Goal: Task Accomplishment & Management: Manage account settings

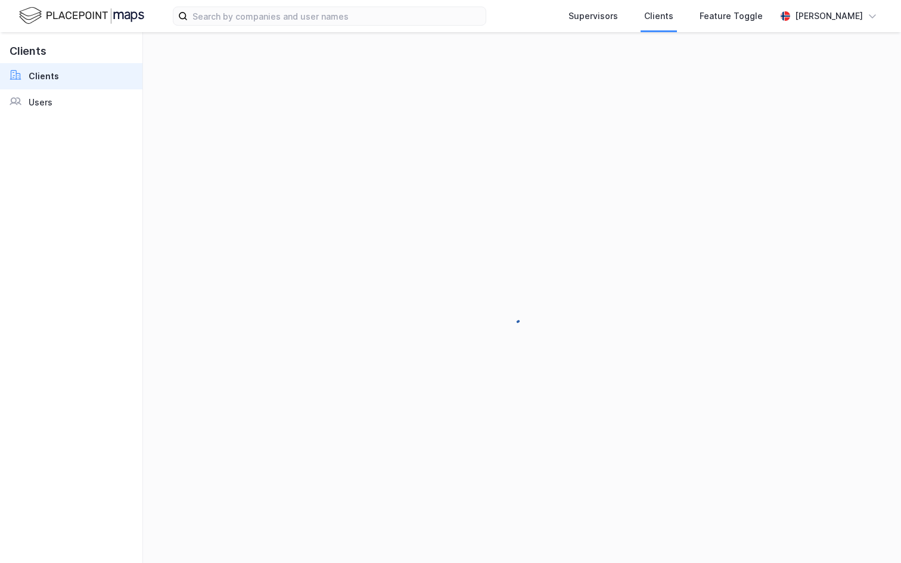
click at [38, 116] on div "Clients Clients Users" at bounding box center [71, 297] width 143 height 531
click at [38, 97] on div "Users" at bounding box center [41, 102] width 24 height 14
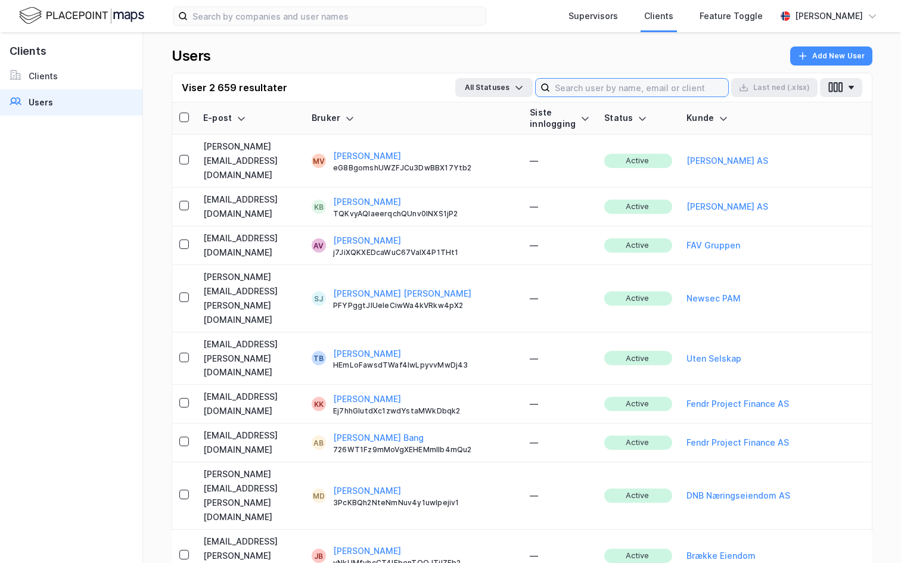
click at [638, 85] on input at bounding box center [639, 88] width 178 height 18
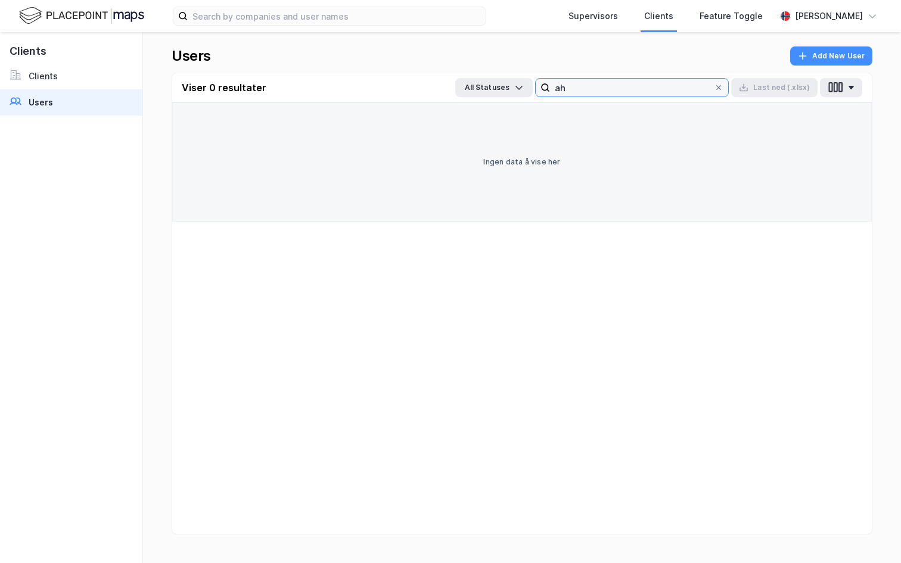
type input "a"
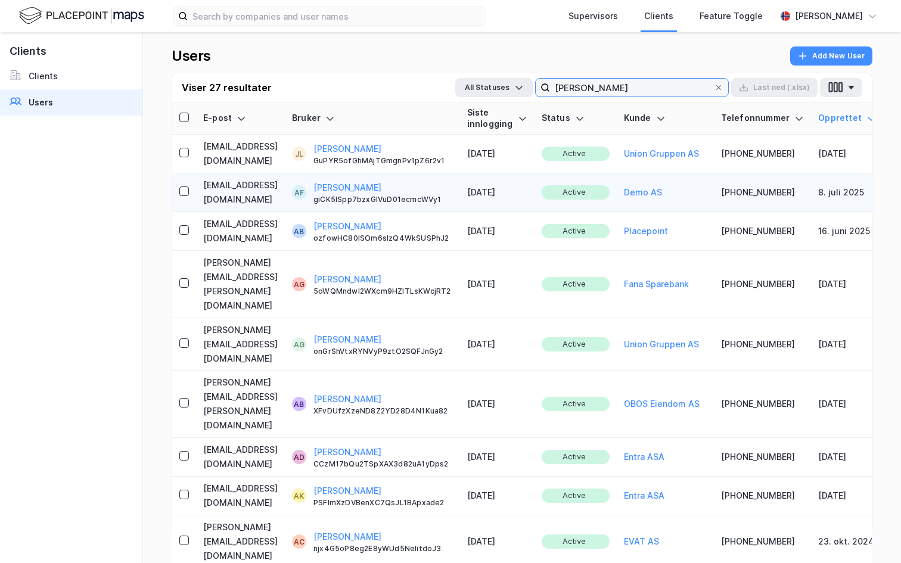
type input "alexander"
click at [266, 178] on td "fintlingalex@gmail.com" at bounding box center [240, 192] width 89 height 39
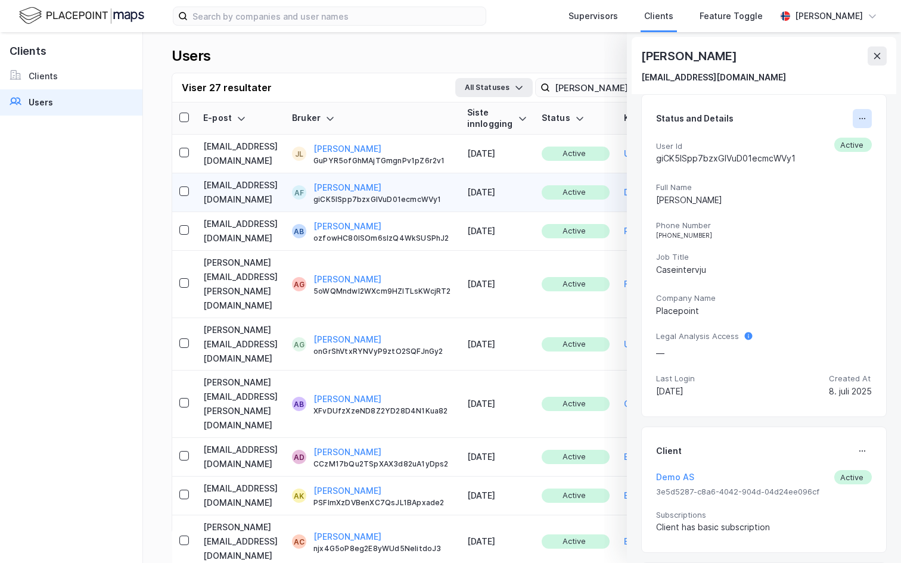
click at [862, 121] on icon at bounding box center [862, 119] width 10 height 10
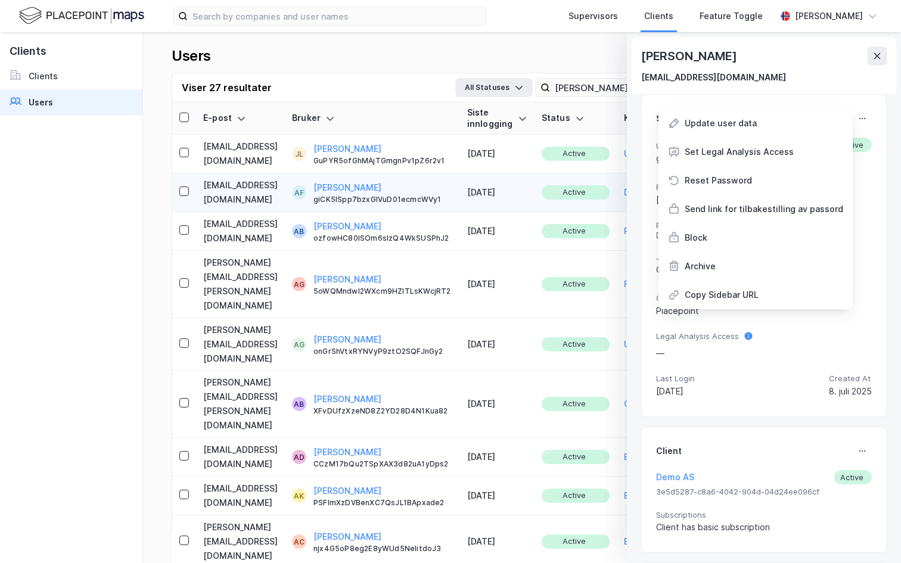
click at [871, 247] on div "User Id giCK5lSpp7bzxGlVuD01ecmcWVy1 Active Full Name alexander fintling Phone …" at bounding box center [764, 270] width 216 height 265
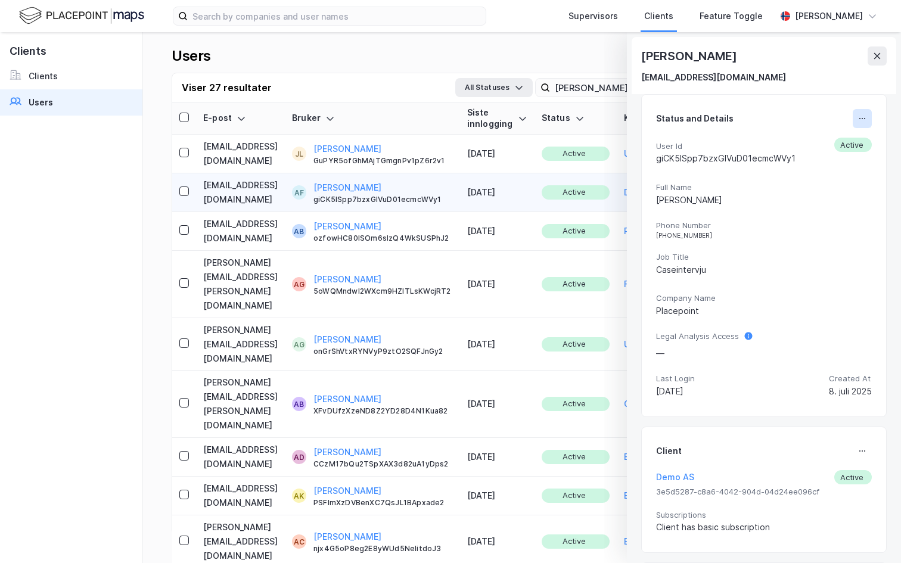
click at [865, 113] on button at bounding box center [862, 118] width 19 height 19
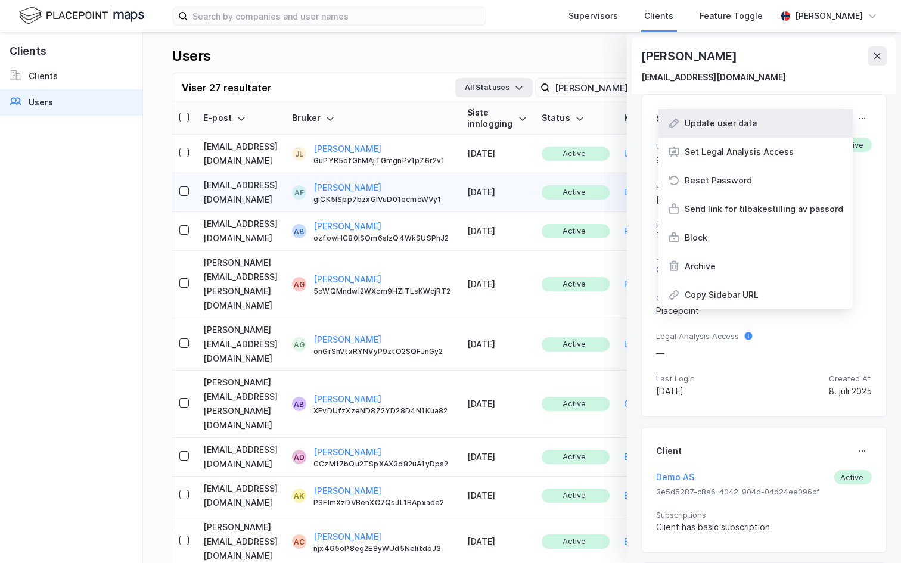
click at [730, 133] on div "Update user data" at bounding box center [755, 123] width 194 height 29
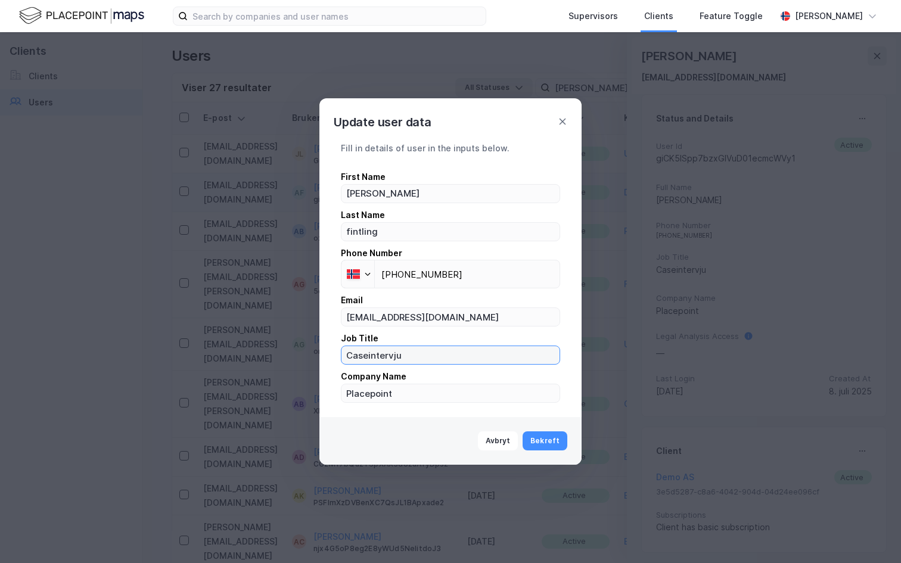
click at [390, 356] on input "Caseintervju" at bounding box center [450, 355] width 218 height 18
click at [414, 204] on div "First Name alexander Last Name fintling Phone Number Phone +47 413 05 113 Email…" at bounding box center [450, 287] width 219 height 234
click at [414, 203] on div "First Name alexander Last Name fintling Phone Number Phone +47 413 05 113 Email…" at bounding box center [450, 287] width 219 height 234
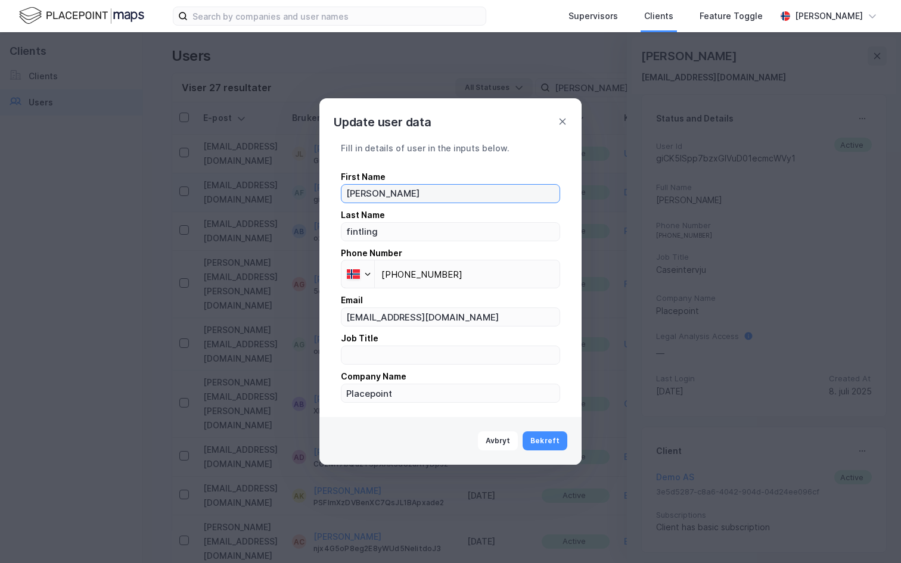
click at [414, 194] on input "alexander" at bounding box center [450, 194] width 218 height 18
type input "Alex Svensken"
type input "Flinting"
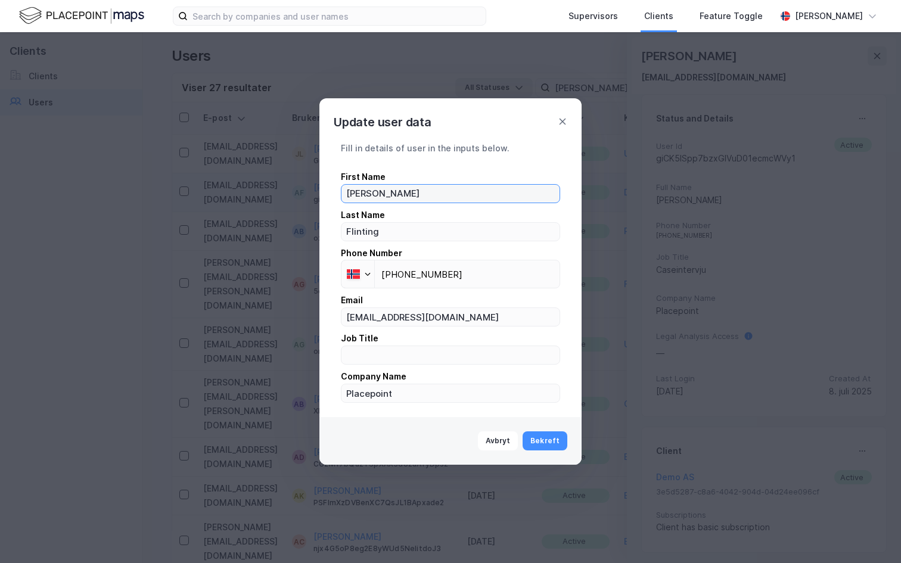
drag, startPoint x: 372, startPoint y: 197, endPoint x: 478, endPoint y: 207, distance: 106.6
click at [478, 207] on div "First Name Alex Svensken Last Name Flinting Phone Number Phone +47 413 05 113 E…" at bounding box center [450, 287] width 219 height 234
type input "Alexander"
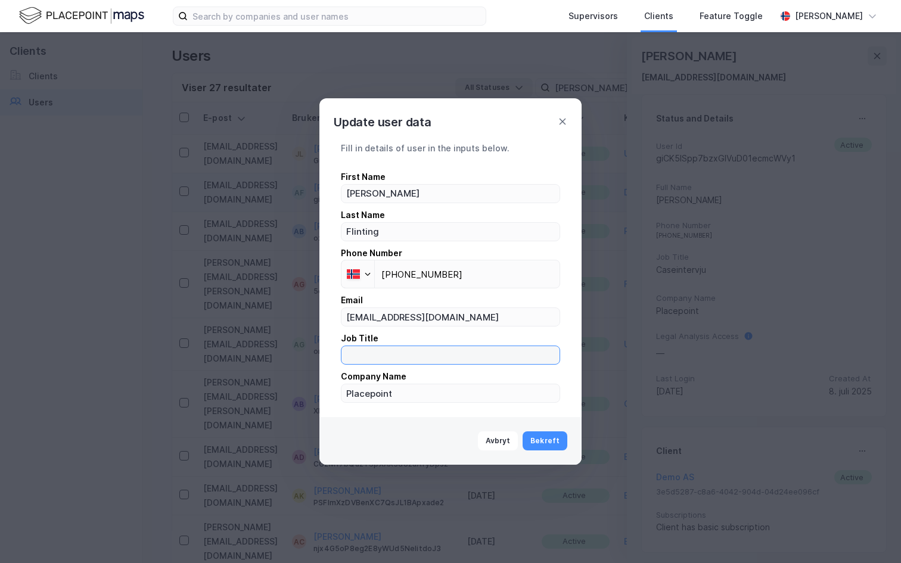
click at [395, 357] on input "text" at bounding box center [450, 355] width 218 height 18
type input "Svensken"
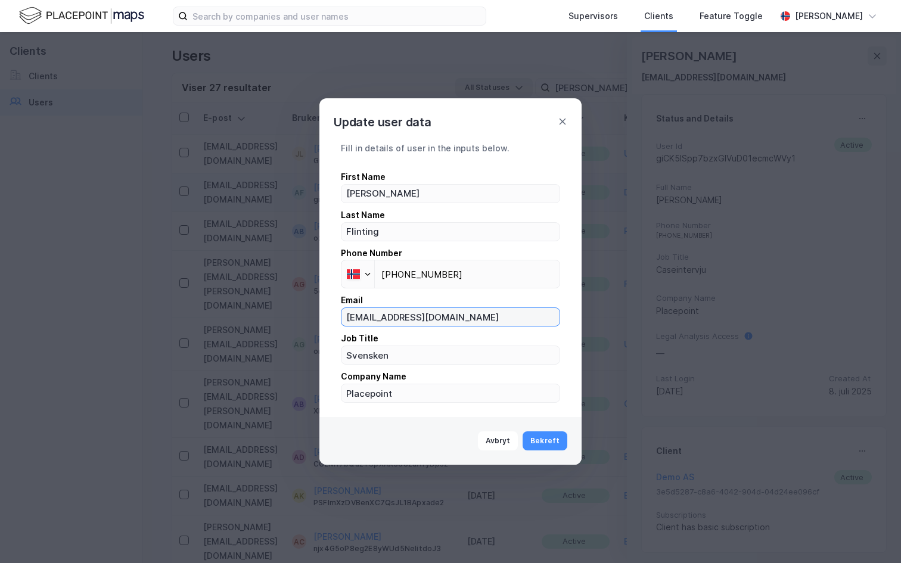
click at [421, 315] on input "fintlingalex@gmail.com" at bounding box center [450, 317] width 218 height 18
click at [421, 316] on input "fintlingalex@gmail.com" at bounding box center [450, 317] width 218 height 18
type input "[EMAIL_ADDRESS][DOMAIN_NAME]"
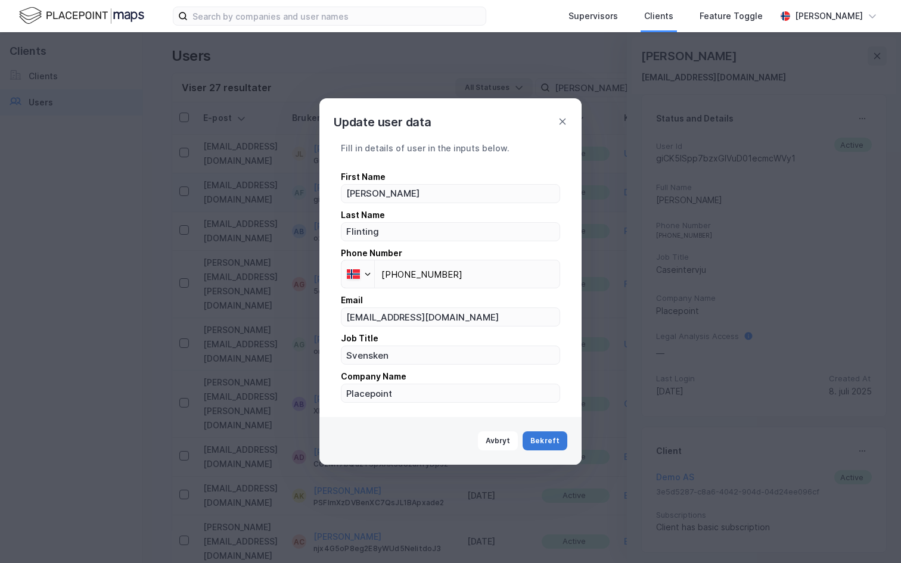
click at [545, 440] on button "Bekreft" at bounding box center [545, 440] width 45 height 19
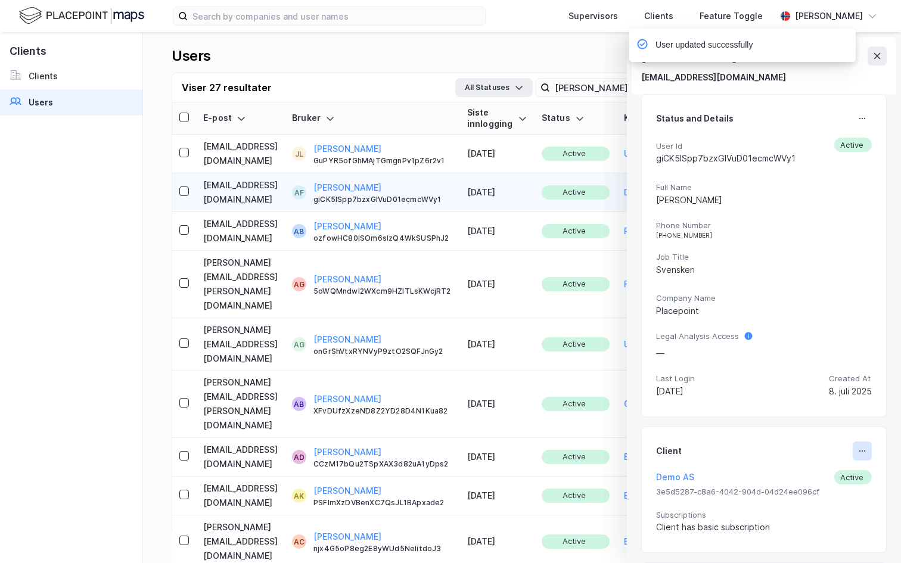
click at [863, 447] on icon at bounding box center [862, 451] width 10 height 10
click at [847, 452] on div "Set Client" at bounding box center [814, 456] width 77 height 29
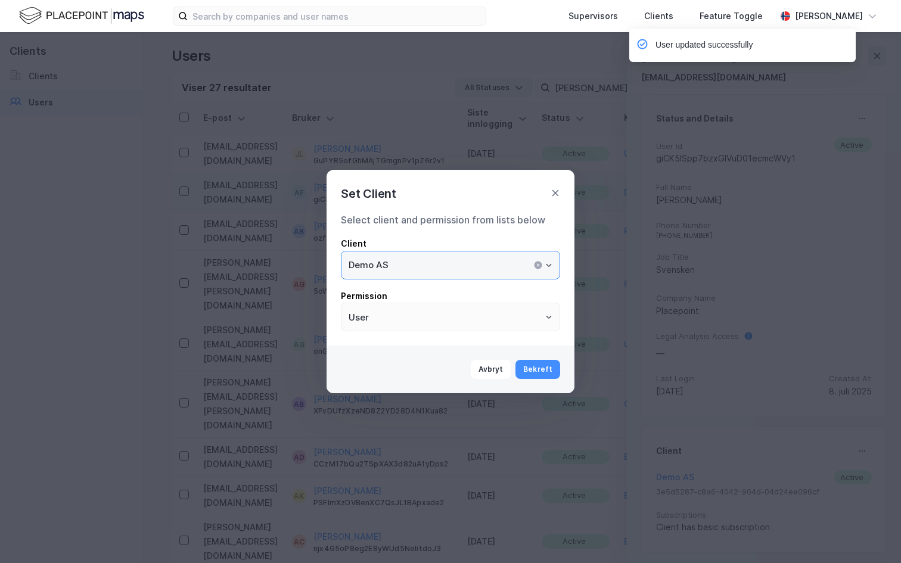
click at [415, 275] on input "Demo AS" at bounding box center [450, 264] width 218 height 27
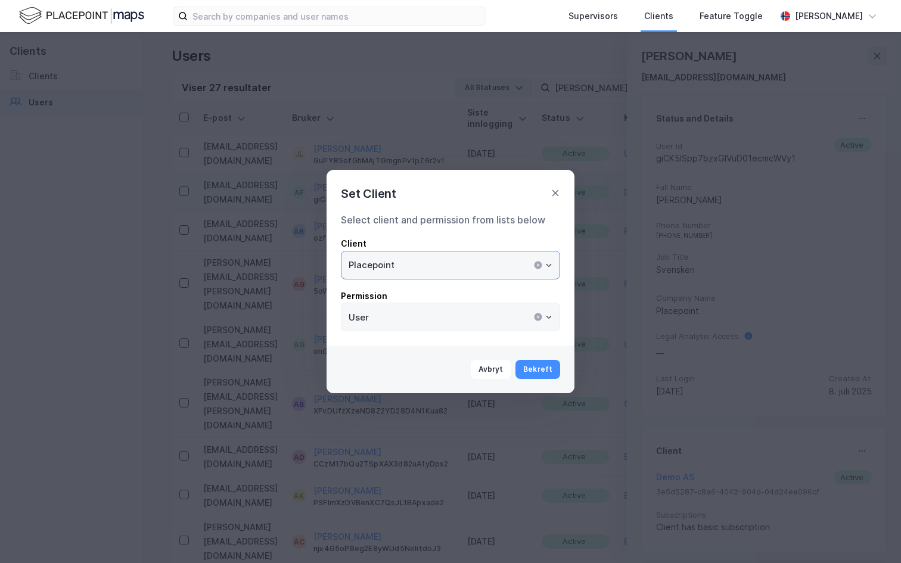
type input "Placepoint"
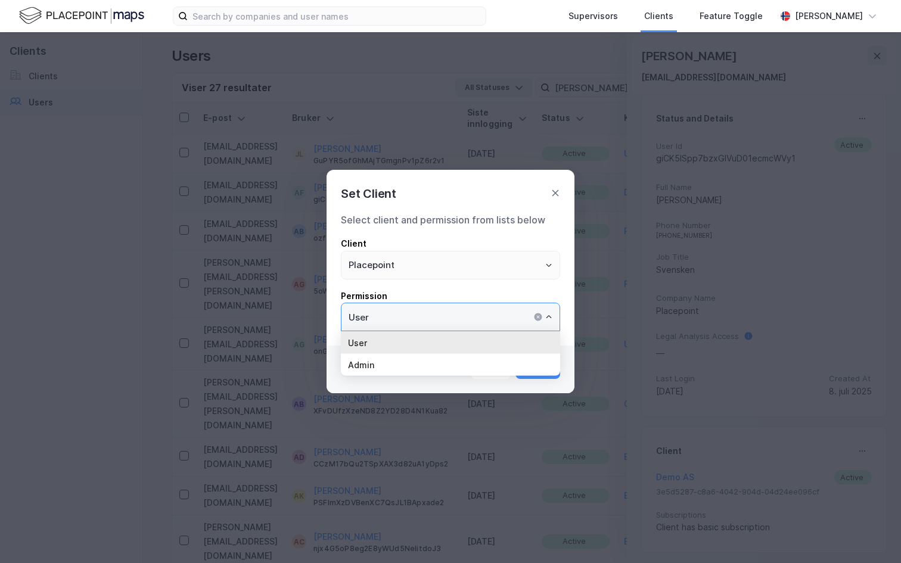
click at [357, 325] on input "User" at bounding box center [450, 316] width 218 height 27
click at [359, 358] on li "Admin" at bounding box center [450, 365] width 219 height 22
type input "Admin"
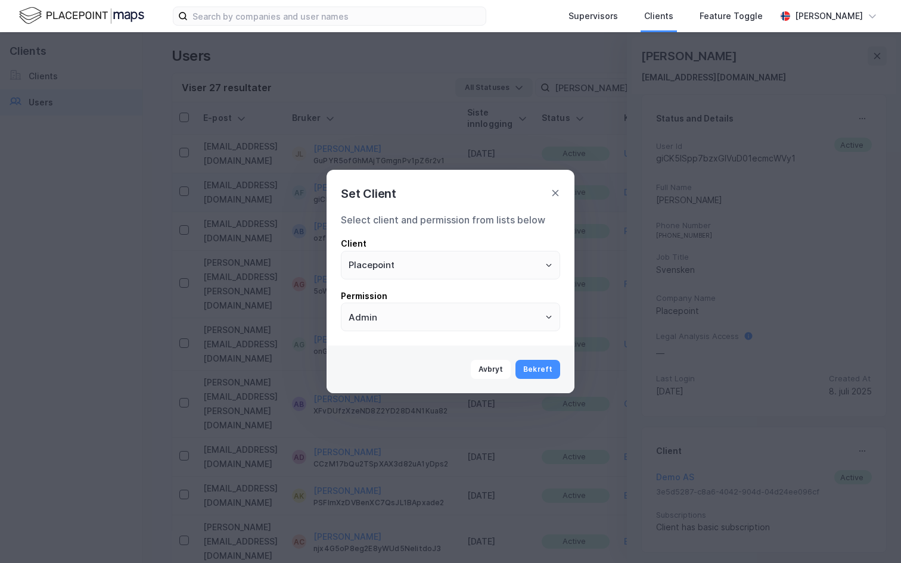
click at [530, 358] on div "Avbryt Bekreft" at bounding box center [451, 370] width 248 height 48
click at [532, 369] on button "Bekreft" at bounding box center [537, 369] width 45 height 19
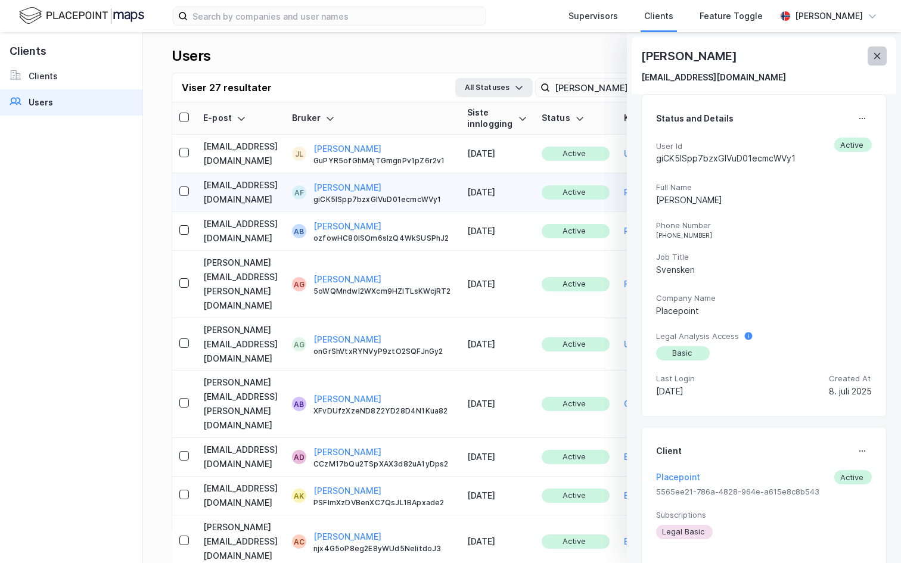
click at [882, 57] on div "Set Client Select client and permission from lists below Client Placepoint Perm…" at bounding box center [450, 281] width 901 height 563
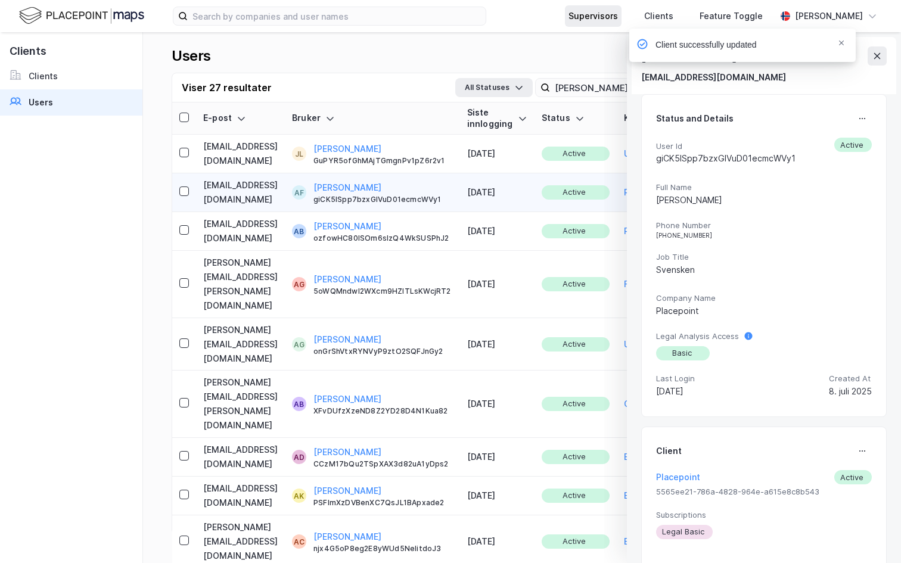
click at [583, 17] on div "Supervisors" at bounding box center [592, 16] width 49 height 14
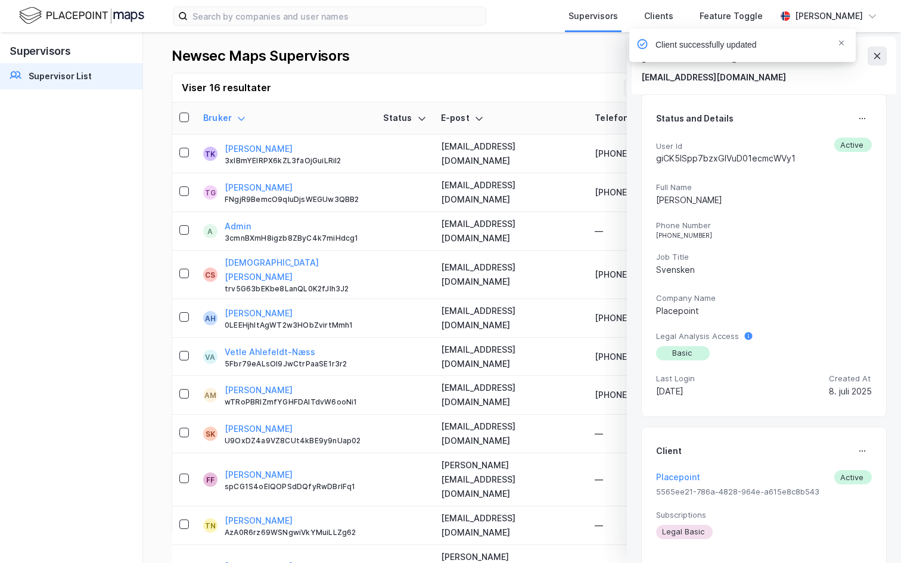
click at [881, 57] on div "Client successfully updated" at bounding box center [778, 48] width 226 height 39
click at [841, 43] on icon "Notifications Alt+T" at bounding box center [841, 42] width 7 height 7
click at [876, 53] on icon at bounding box center [877, 56] width 10 height 10
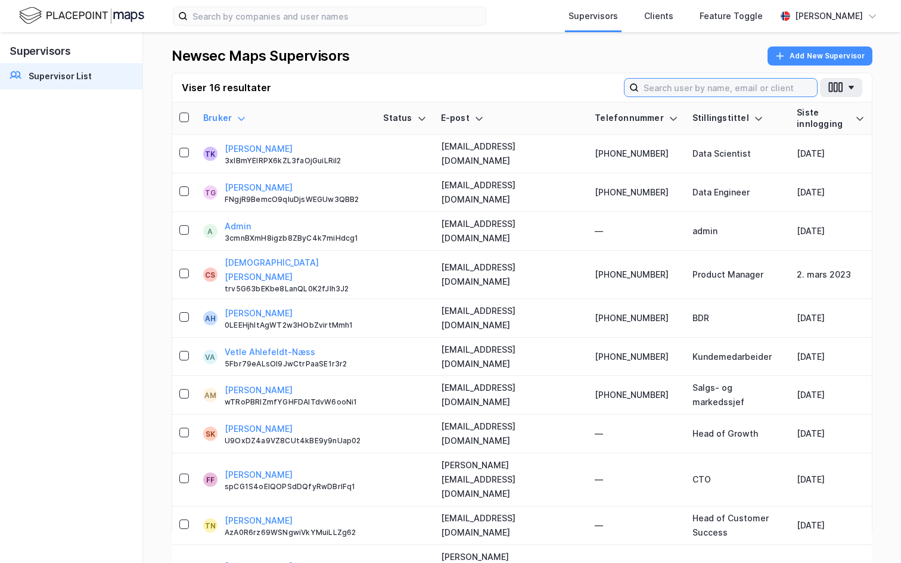
click at [729, 91] on input at bounding box center [728, 88] width 178 height 18
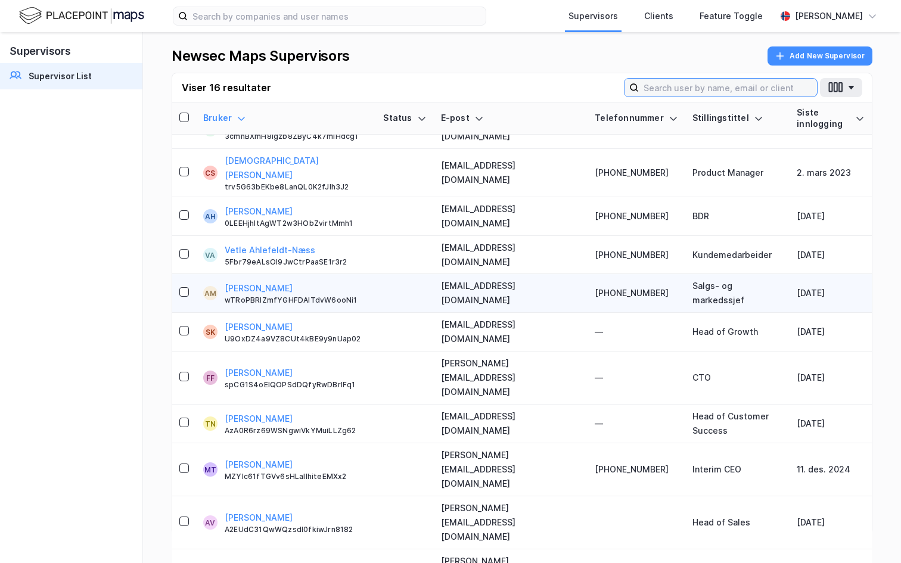
scroll to position [119, 0]
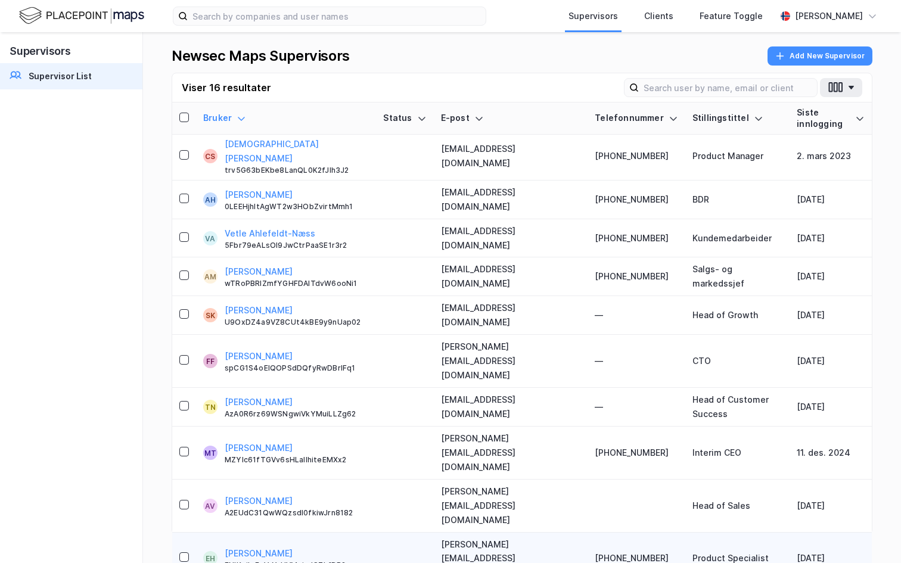
click at [327, 561] on div "ENlKejIpFqVsYrHVMxjudC7kfDB2" at bounding box center [297, 566] width 144 height 10
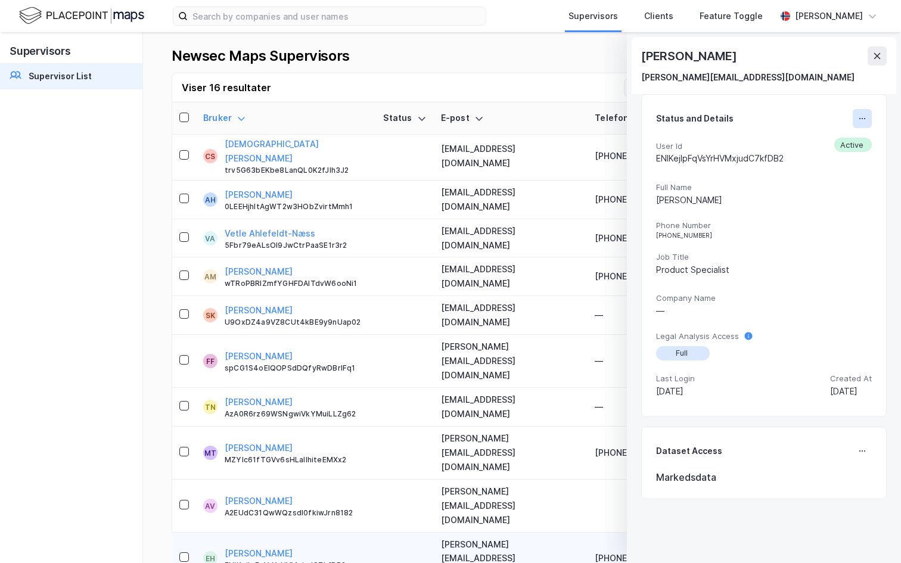
click at [857, 123] on button at bounding box center [862, 118] width 19 height 19
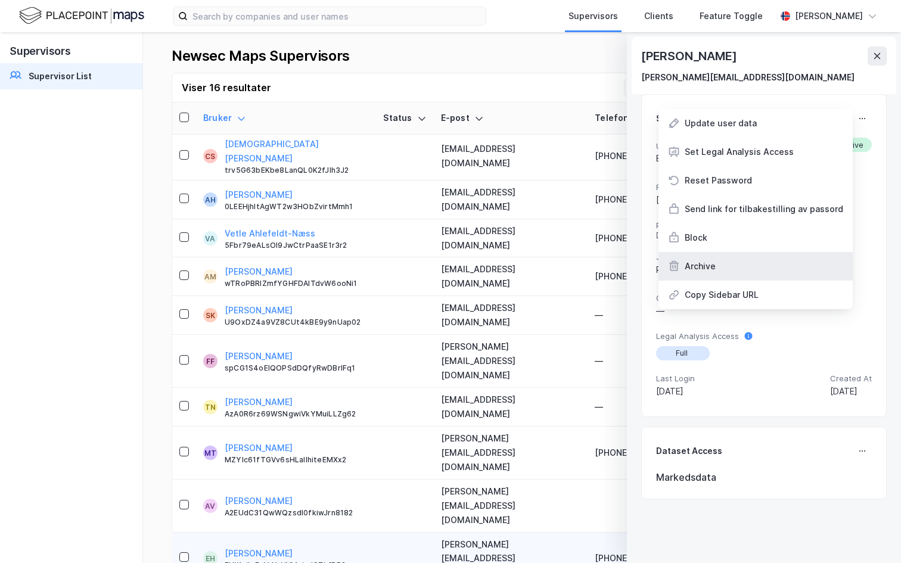
click at [764, 266] on div "Archive" at bounding box center [755, 266] width 194 height 29
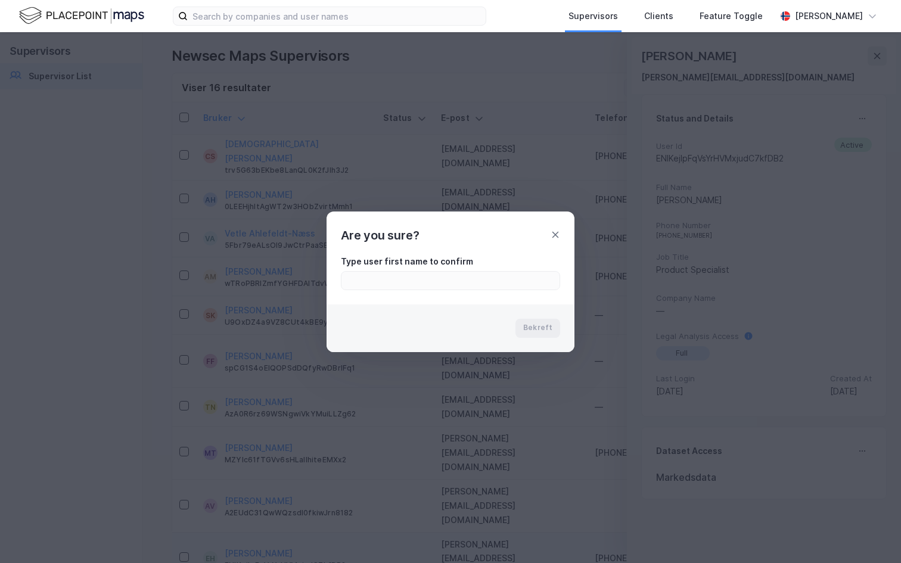
click at [421, 269] on div "Type user first name to confirm" at bounding box center [450, 272] width 219 height 36
click at [421, 278] on input "text" at bounding box center [450, 281] width 218 height 18
type input "Emil"
click at [533, 321] on button "Bekreft" at bounding box center [537, 328] width 45 height 19
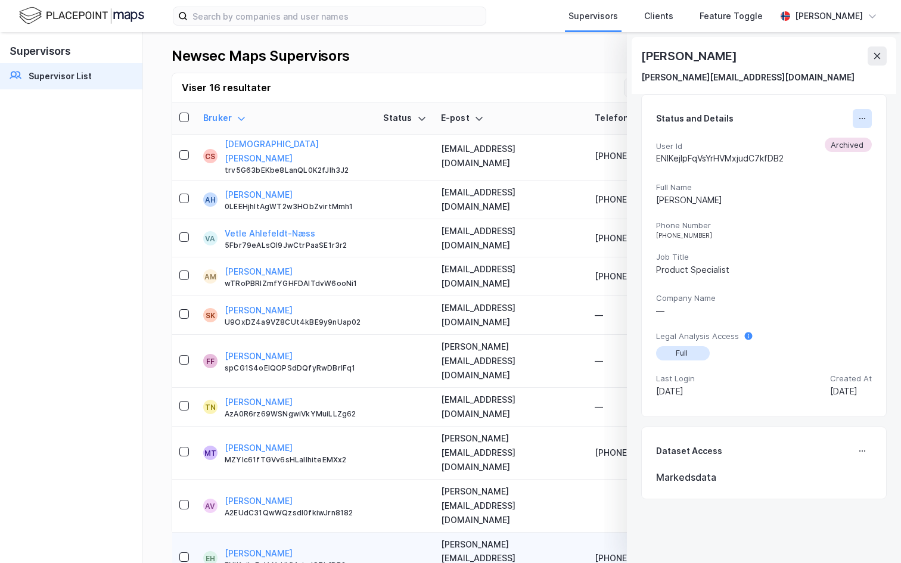
click at [860, 115] on icon at bounding box center [862, 119] width 10 height 10
click at [881, 54] on button at bounding box center [877, 55] width 19 height 19
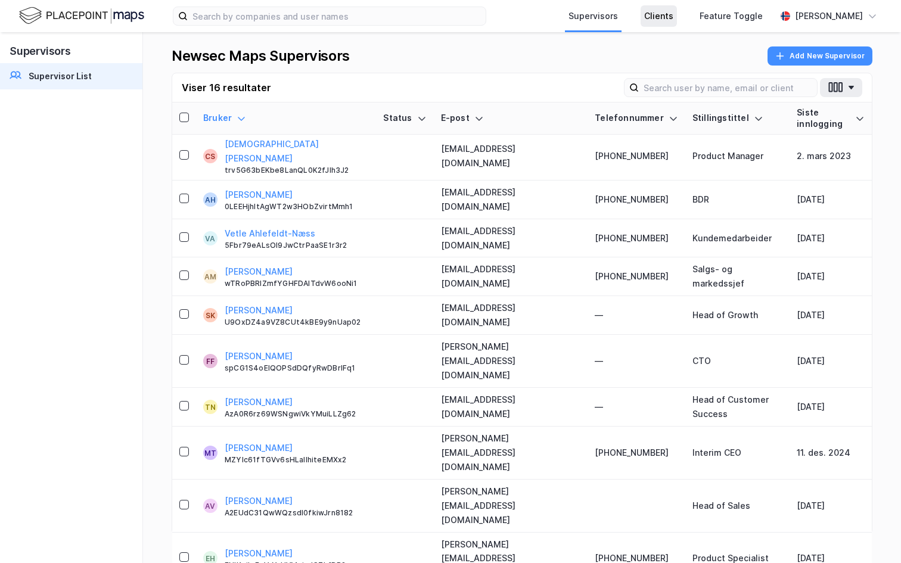
click at [641, 16] on div "Clients" at bounding box center [659, 15] width 36 height 21
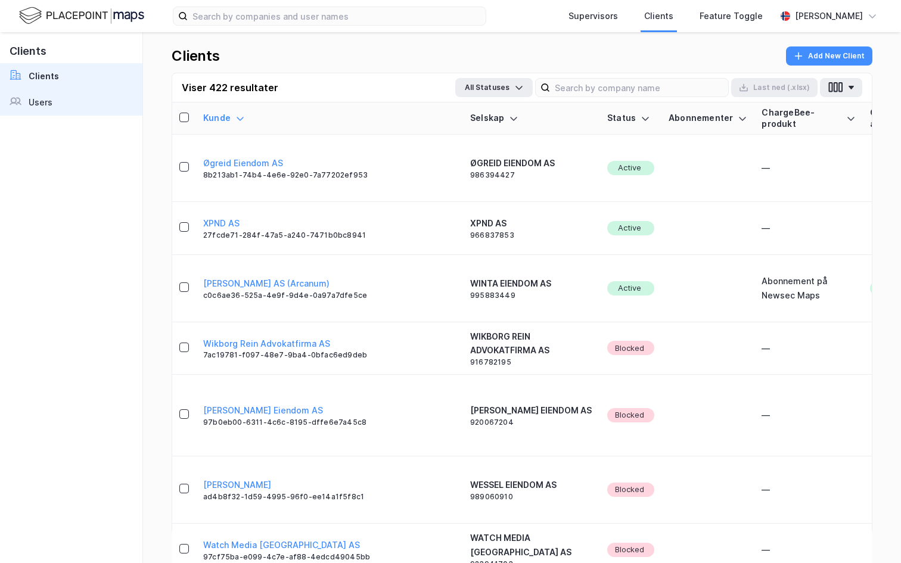
click at [66, 104] on link "Users" at bounding box center [71, 102] width 142 height 26
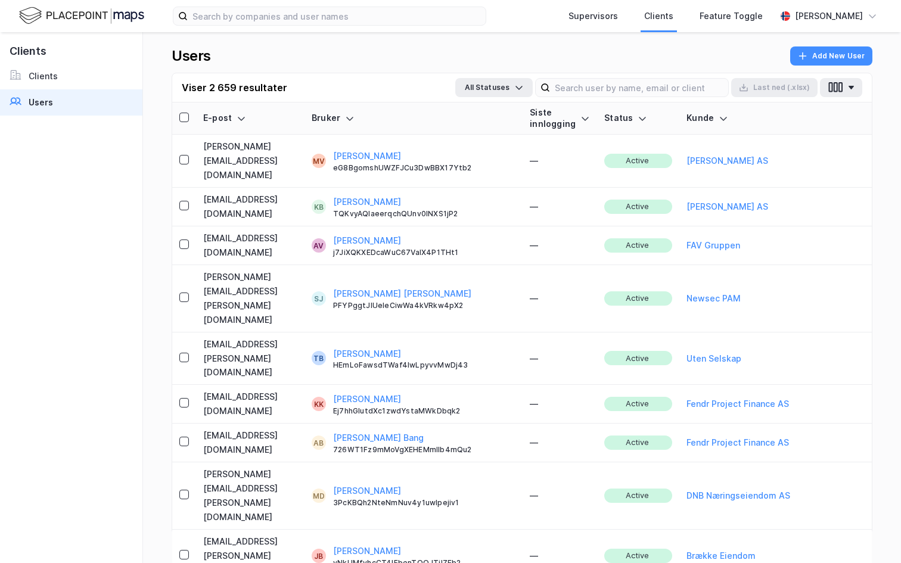
click at [630, 85] on input at bounding box center [639, 88] width 178 height 18
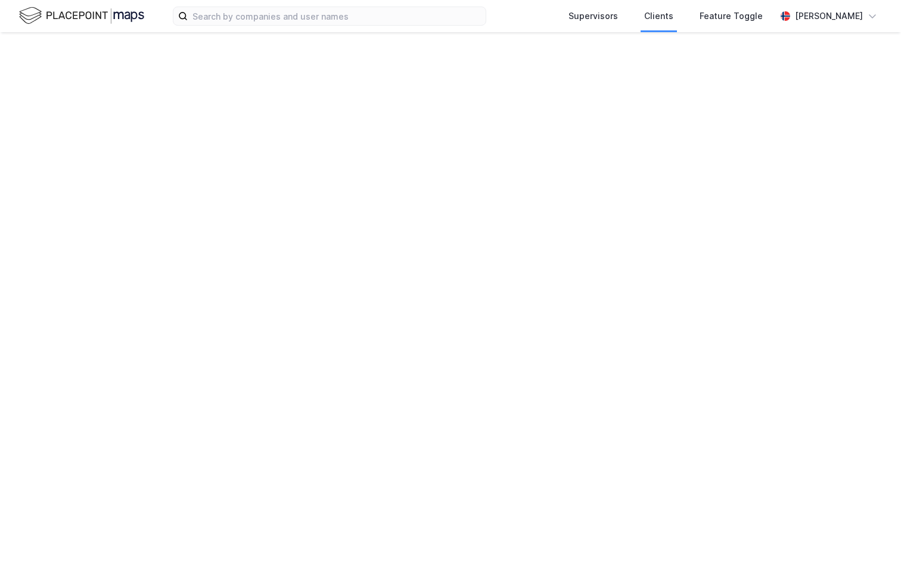
click at [0, 0] on input at bounding box center [0, 0] width 0 height 0
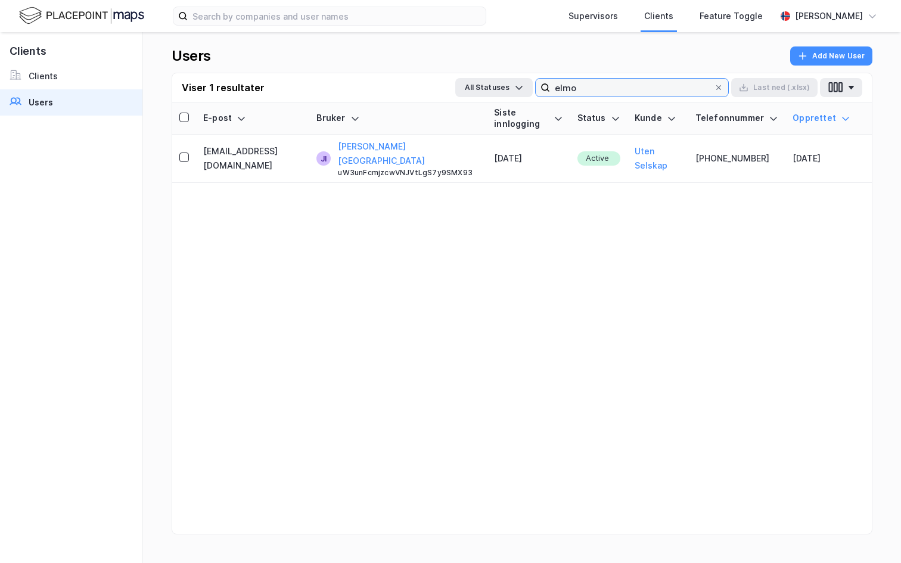
click at [587, 91] on input "elmo" at bounding box center [632, 88] width 164 height 18
type input "elmo"
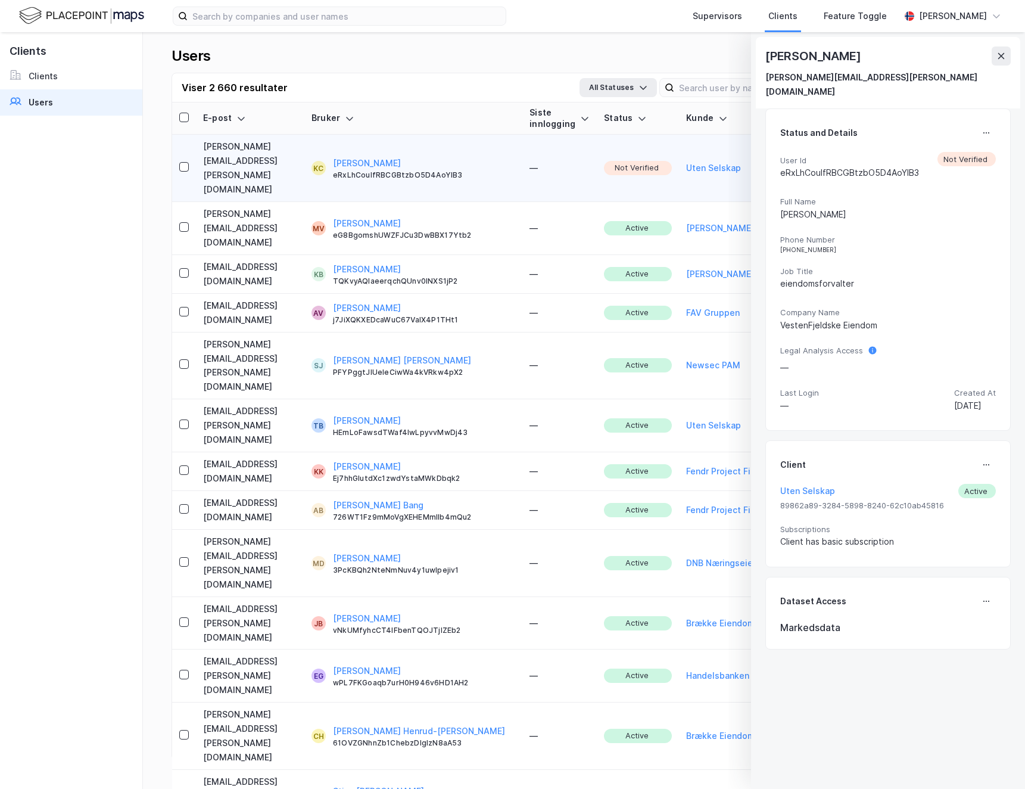
drag, startPoint x: 1000, startPoint y: 54, endPoint x: 944, endPoint y: 60, distance: 56.3
click at [1000, 56] on icon at bounding box center [1002, 56] width 10 height 10
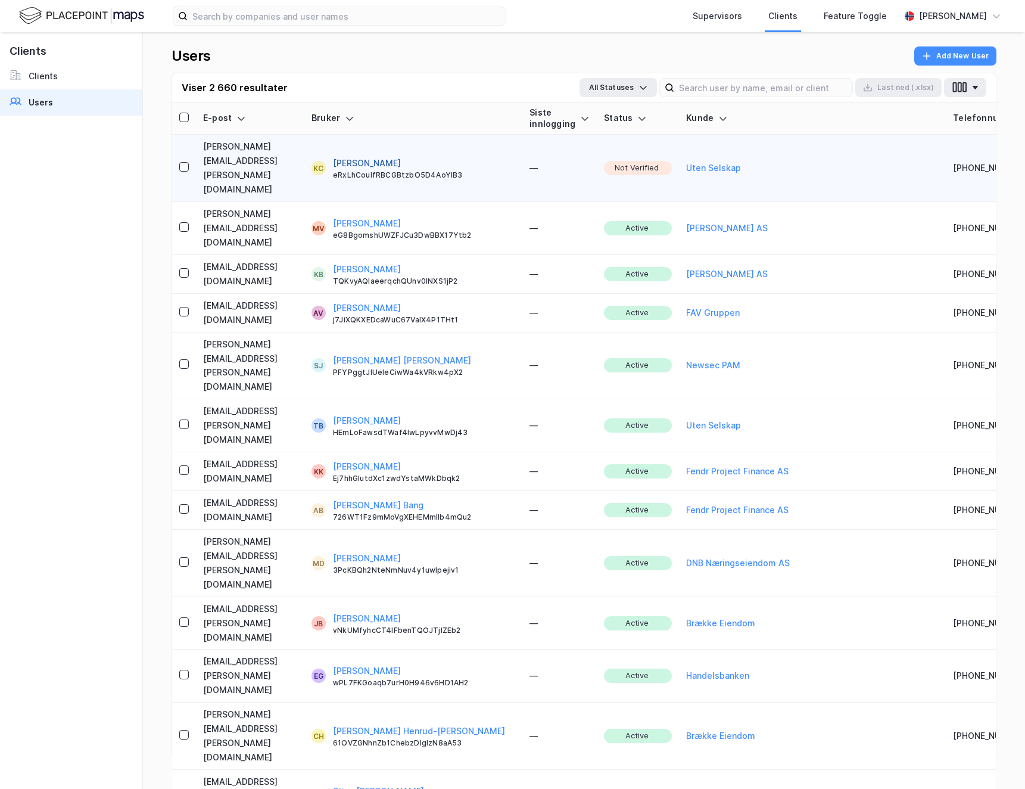
click at [401, 156] on button "[PERSON_NAME]" at bounding box center [367, 163] width 68 height 14
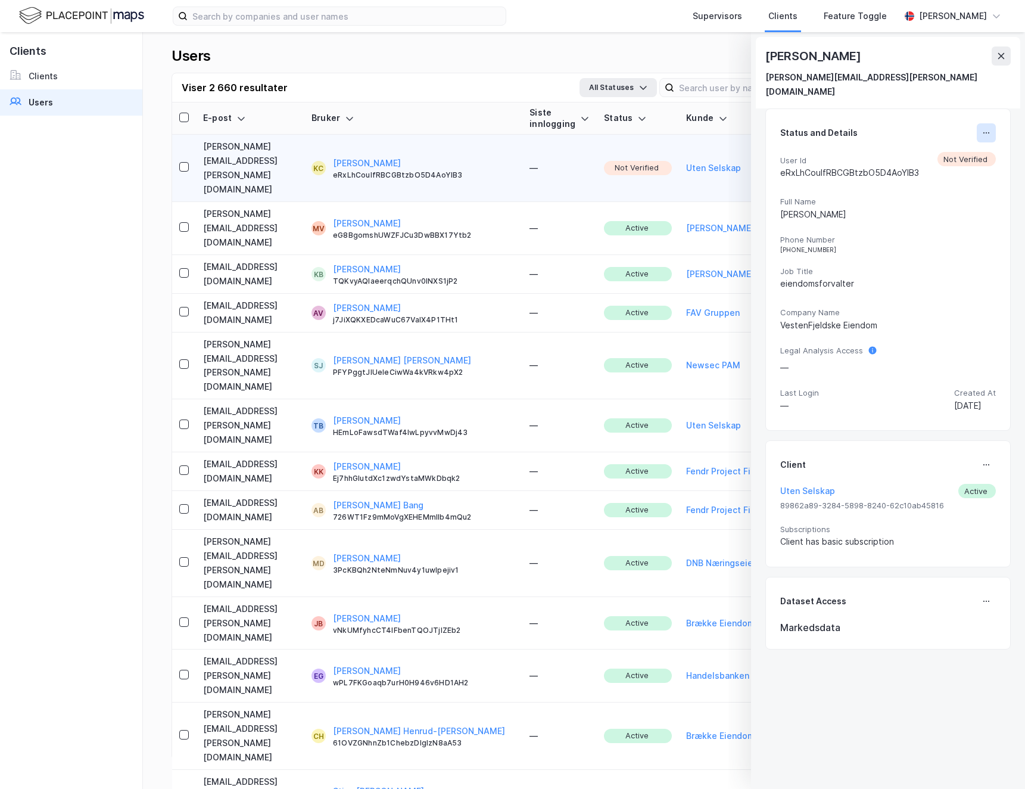
click at [984, 128] on icon at bounding box center [987, 133] width 10 height 10
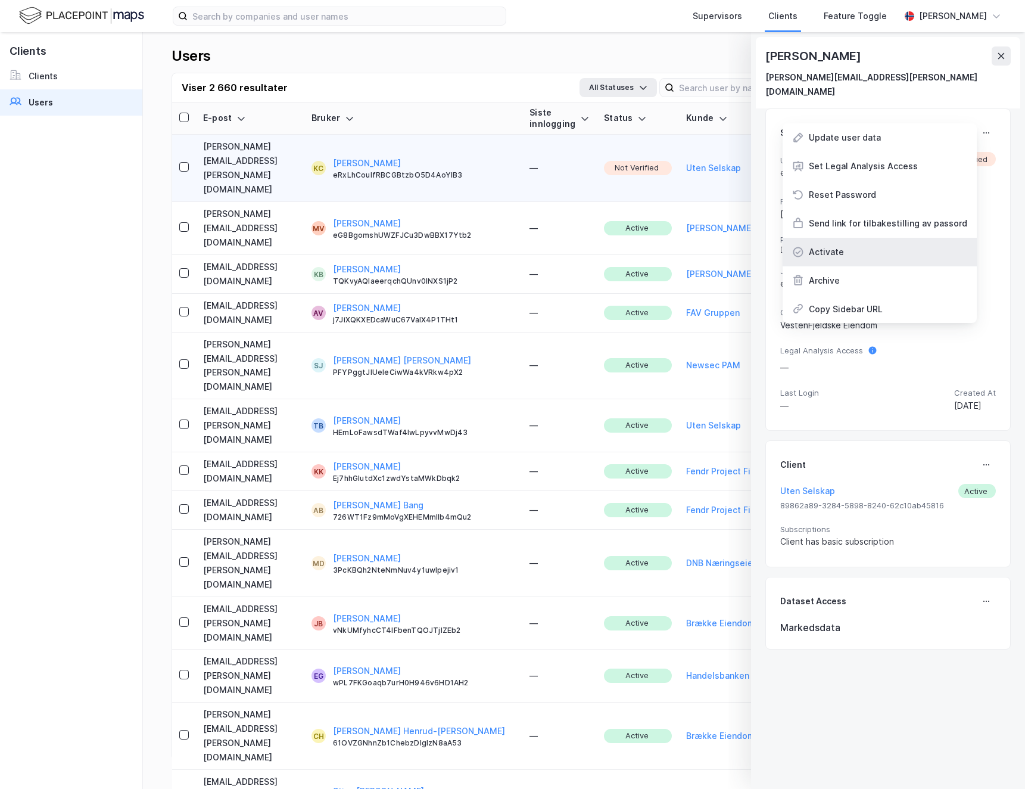
click at [876, 238] on div "Activate" at bounding box center [880, 252] width 194 height 29
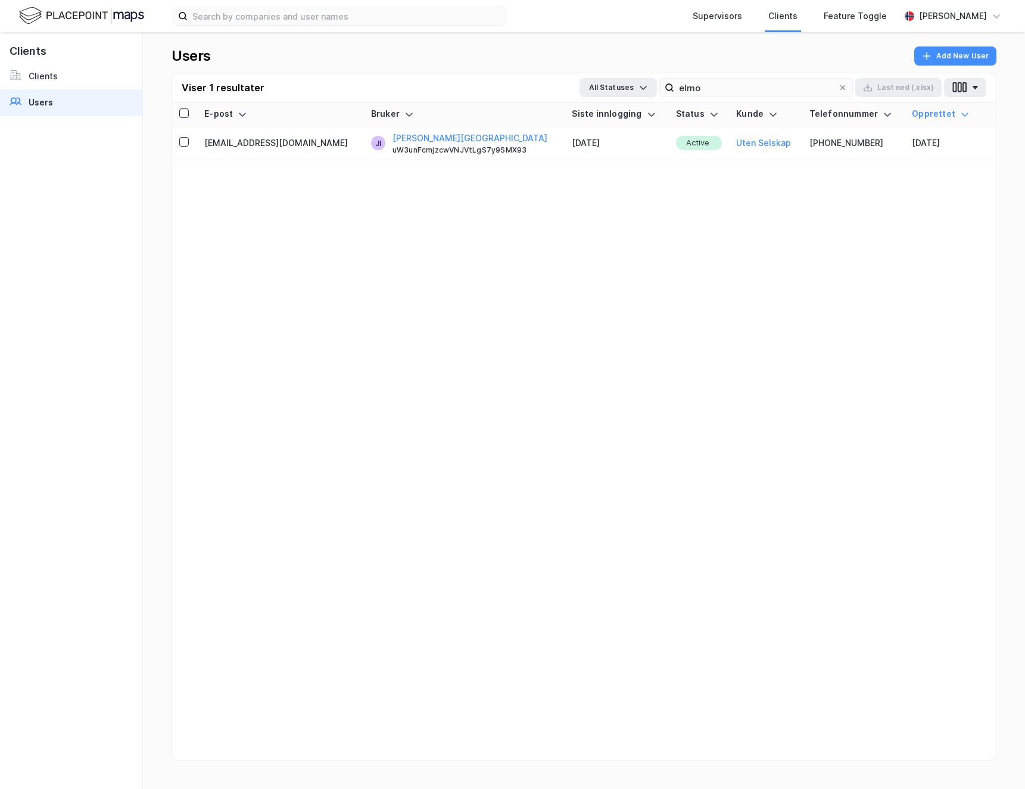
click at [108, 22] on img at bounding box center [81, 15] width 125 height 21
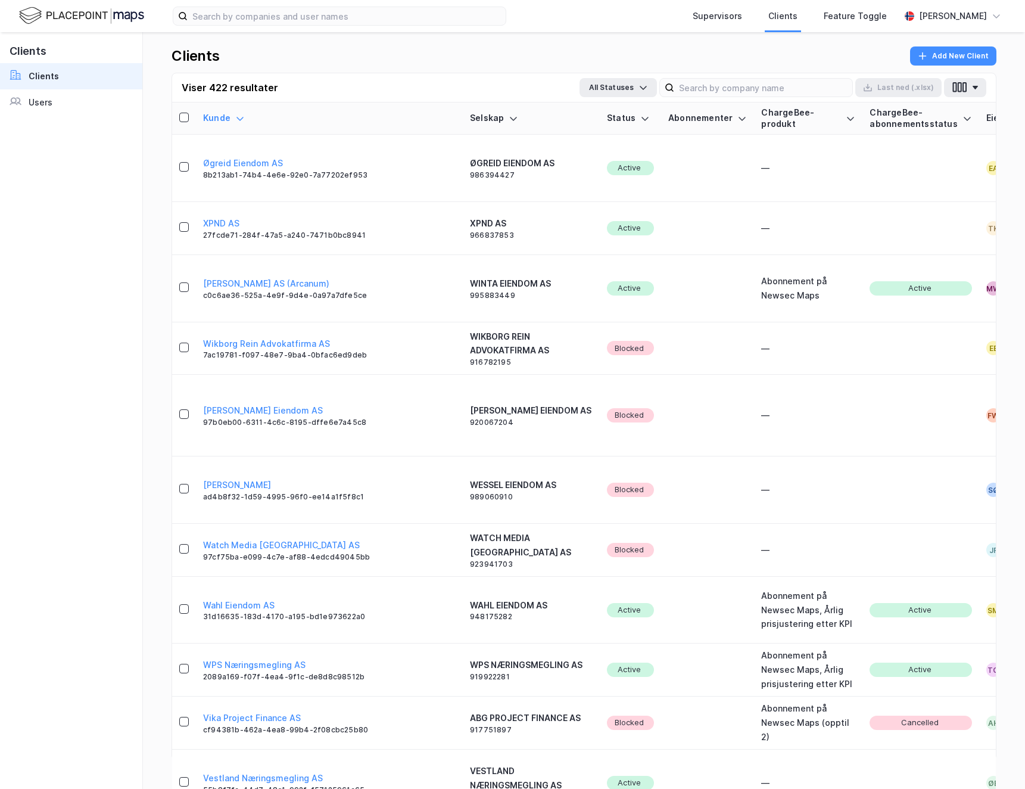
click at [93, 16] on img at bounding box center [81, 15] width 125 height 21
click at [927, 17] on div "[PERSON_NAME]" at bounding box center [953, 16] width 68 height 14
click at [894, 60] on div "Logg ut" at bounding box center [928, 73] width 155 height 29
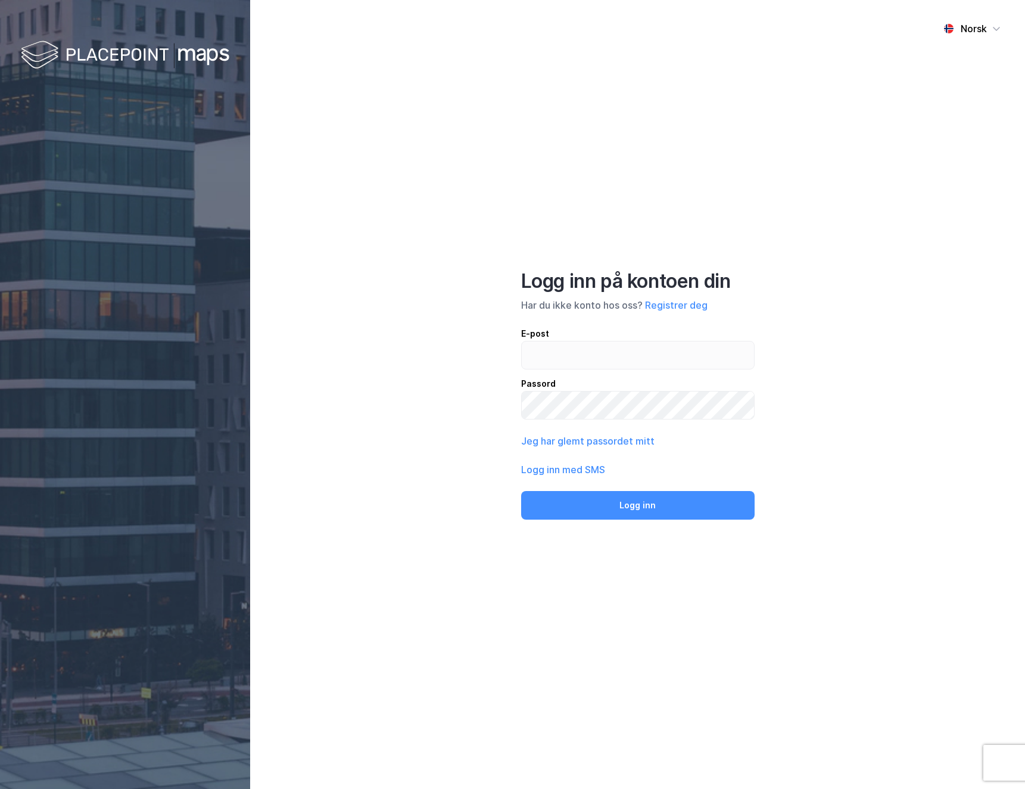
click at [583, 339] on div "E-post" at bounding box center [638, 334] width 234 height 14
click at [583, 341] on input "email" at bounding box center [638, 354] width 232 height 27
click at [582, 355] on input "email" at bounding box center [638, 354] width 232 height 27
type input "[PERSON_NAME][EMAIL_ADDRESS][DOMAIN_NAME]"
click at [629, 502] on button "Logg inn" at bounding box center [638, 505] width 234 height 29
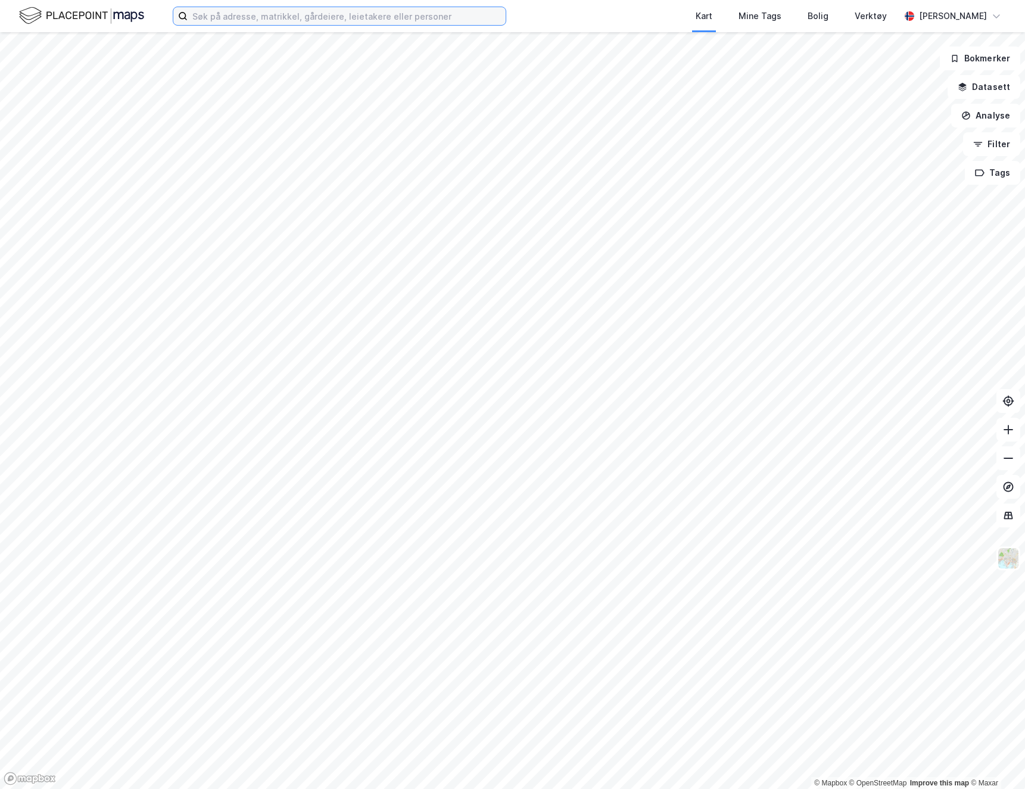
click at [254, 7] on input at bounding box center [347, 16] width 318 height 18
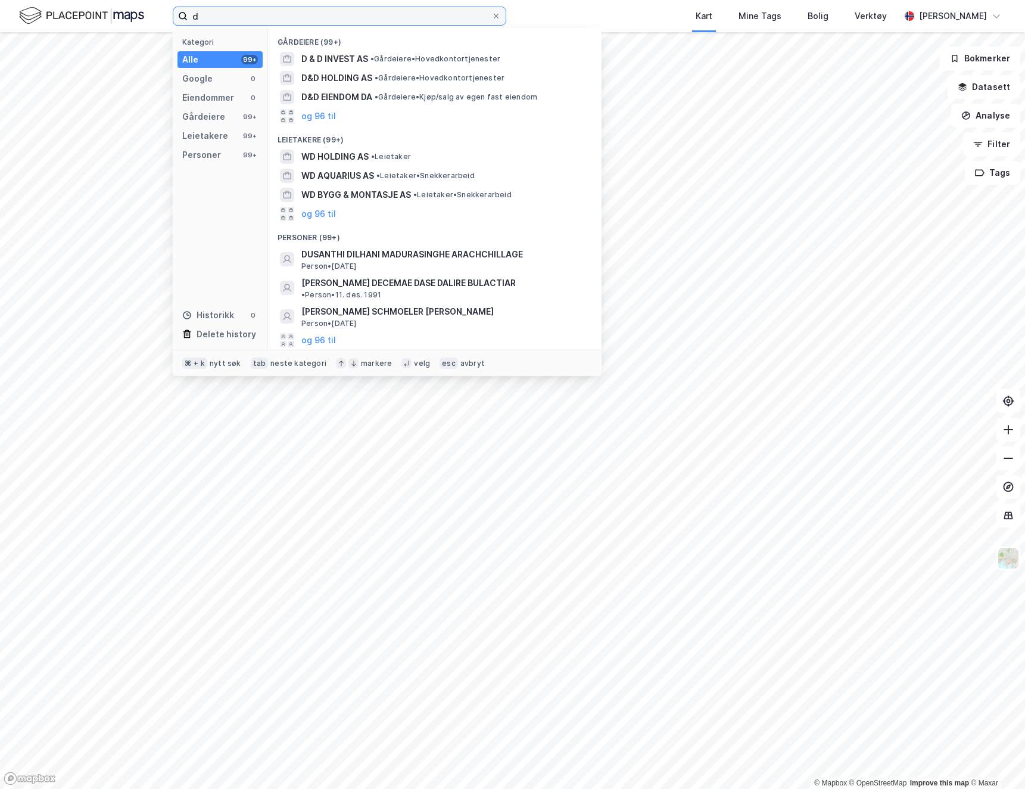
type input "d"
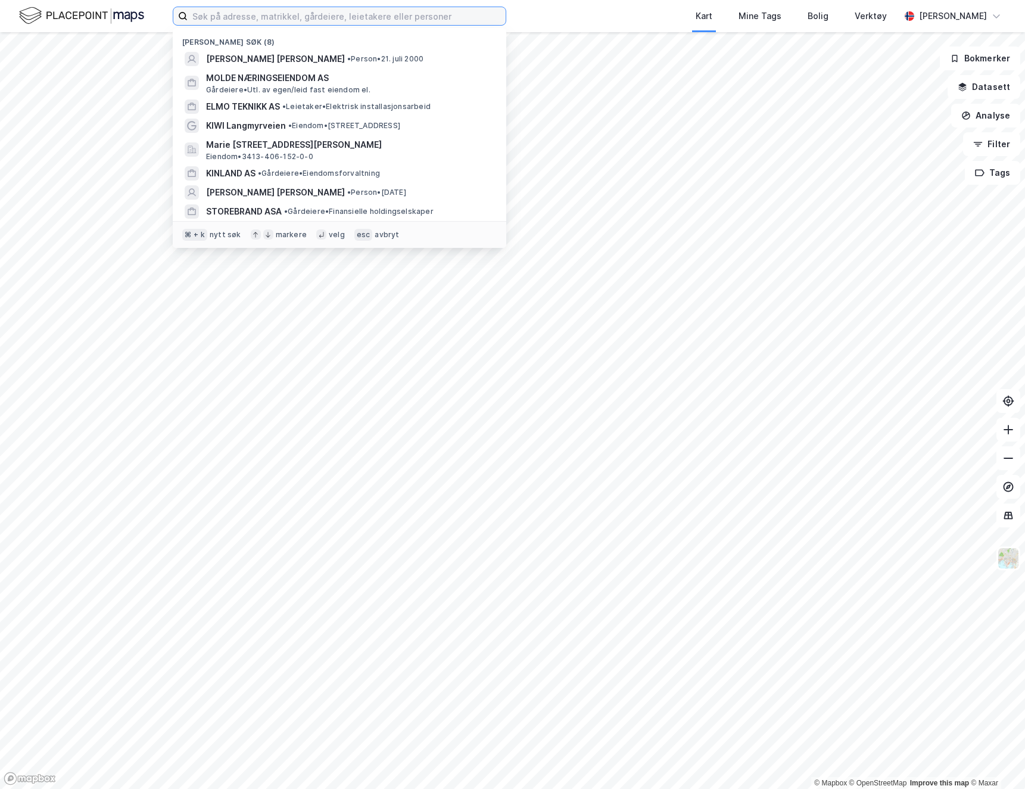
type input "D"
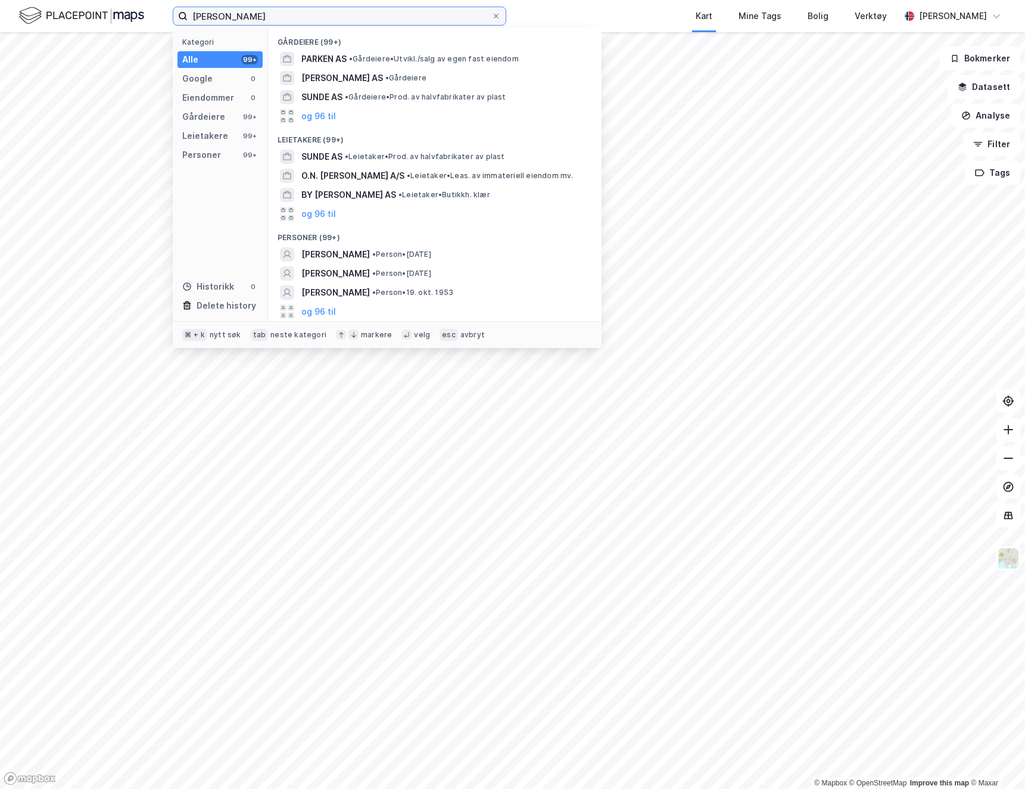
type input "[PERSON_NAME]"
click at [197, 145] on div "Kategori Alle 99+ Google 0 Eiendommer 0 Gårdeiere 99+ Leietakere 99+ Personer 9…" at bounding box center [220, 174] width 95 height 293
click at [197, 161] on div "Personer" at bounding box center [201, 155] width 39 height 14
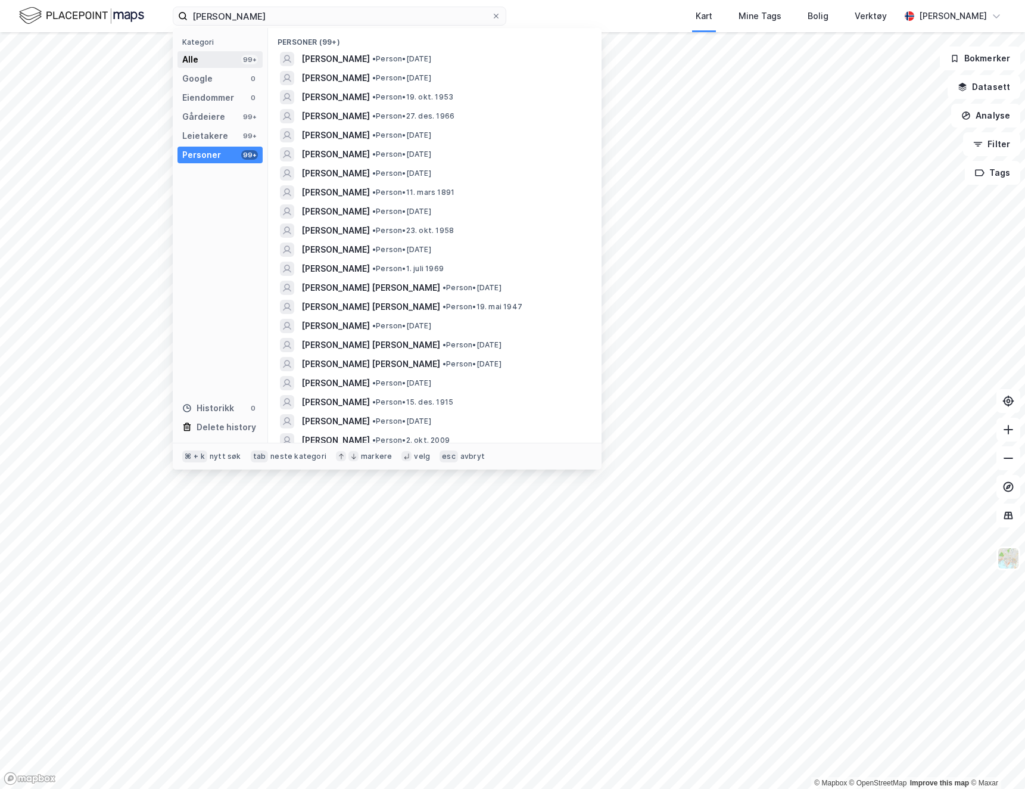
click at [214, 54] on div "Alle 99+" at bounding box center [220, 59] width 85 height 17
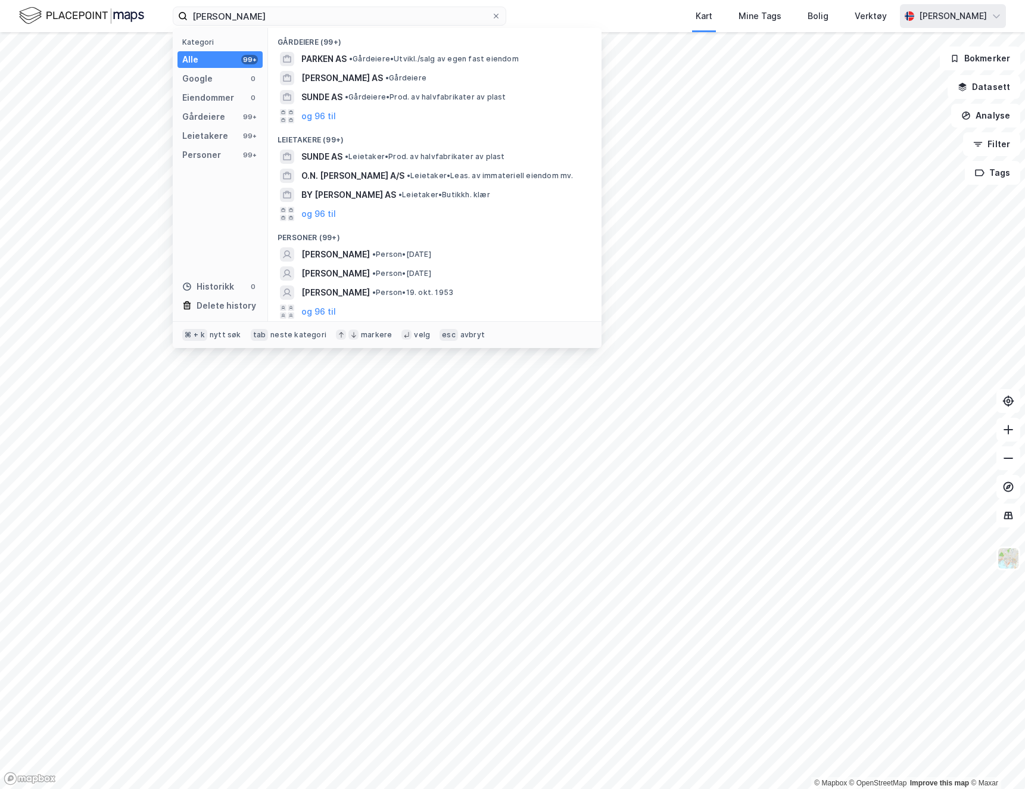
click at [919, 13] on div "[PERSON_NAME]" at bounding box center [953, 16] width 68 height 14
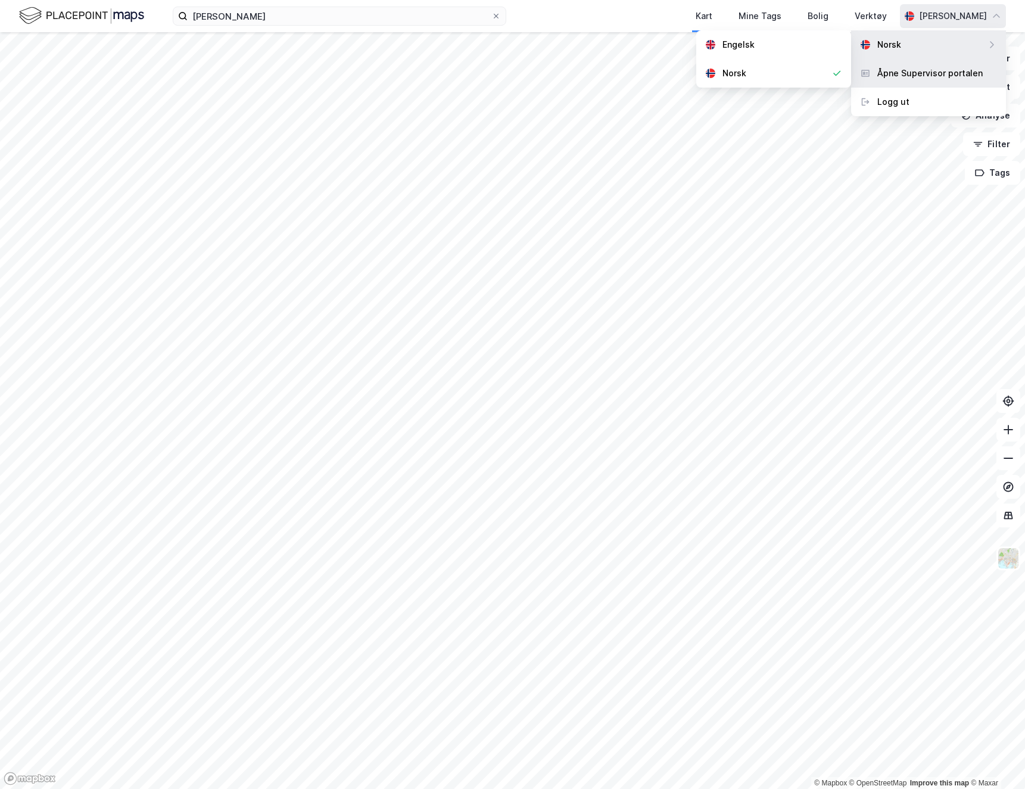
click at [893, 72] on div "Åpne Supervisor portalen" at bounding box center [930, 73] width 105 height 14
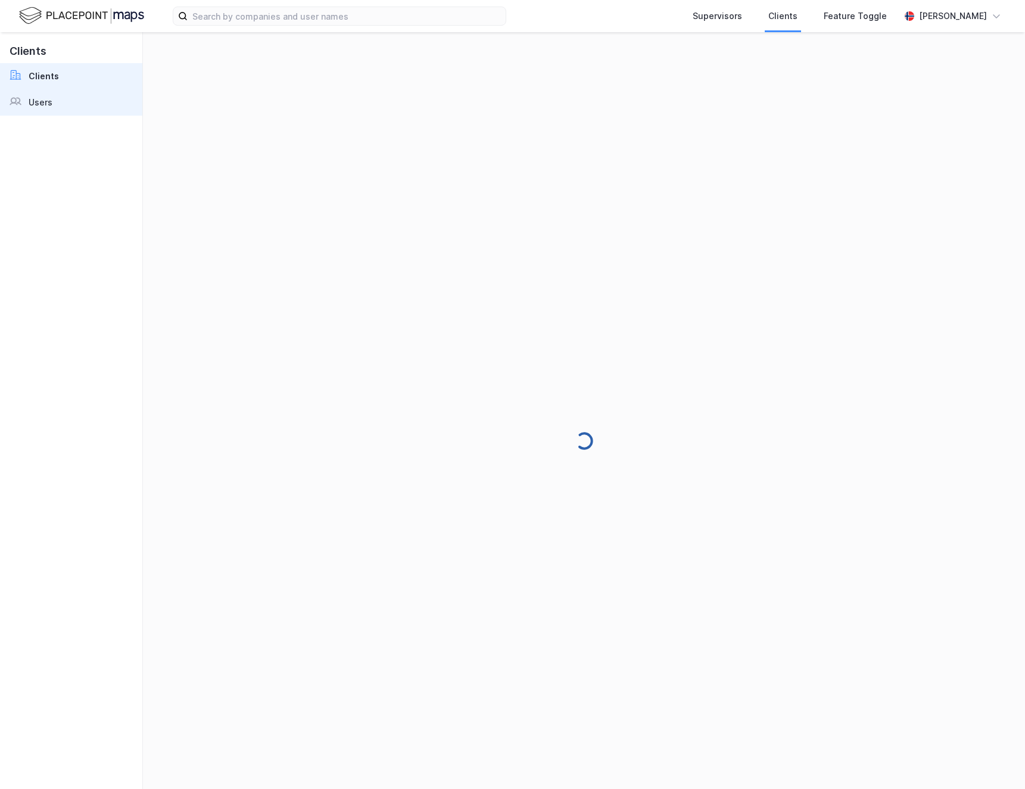
click at [45, 97] on div "Users" at bounding box center [41, 102] width 24 height 14
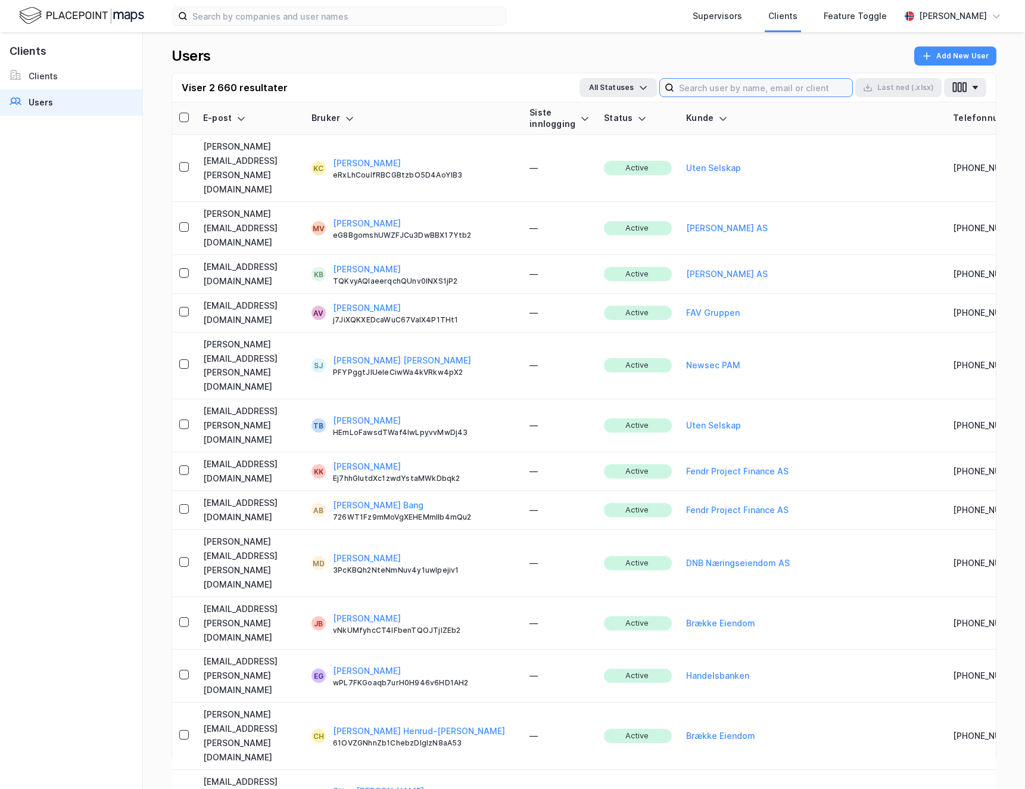
click at [753, 84] on input at bounding box center [763, 88] width 178 height 18
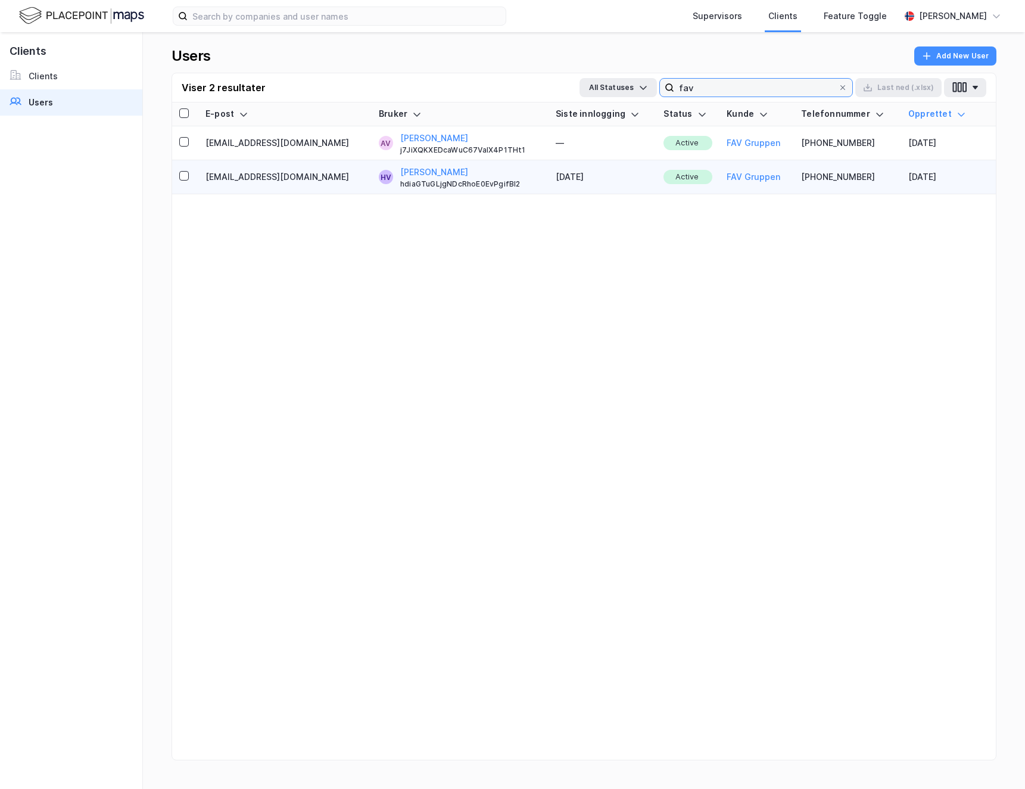
type input "fav"
copy td "[EMAIL_ADDRESS][DOMAIN_NAME]"
drag, startPoint x: 212, startPoint y: 171, endPoint x: 273, endPoint y: 170, distance: 61.4
click at [273, 170] on td "[EMAIL_ADDRESS][DOMAIN_NAME]" at bounding box center [284, 177] width 173 height 34
